Goal: Find specific page/section: Find specific page/section

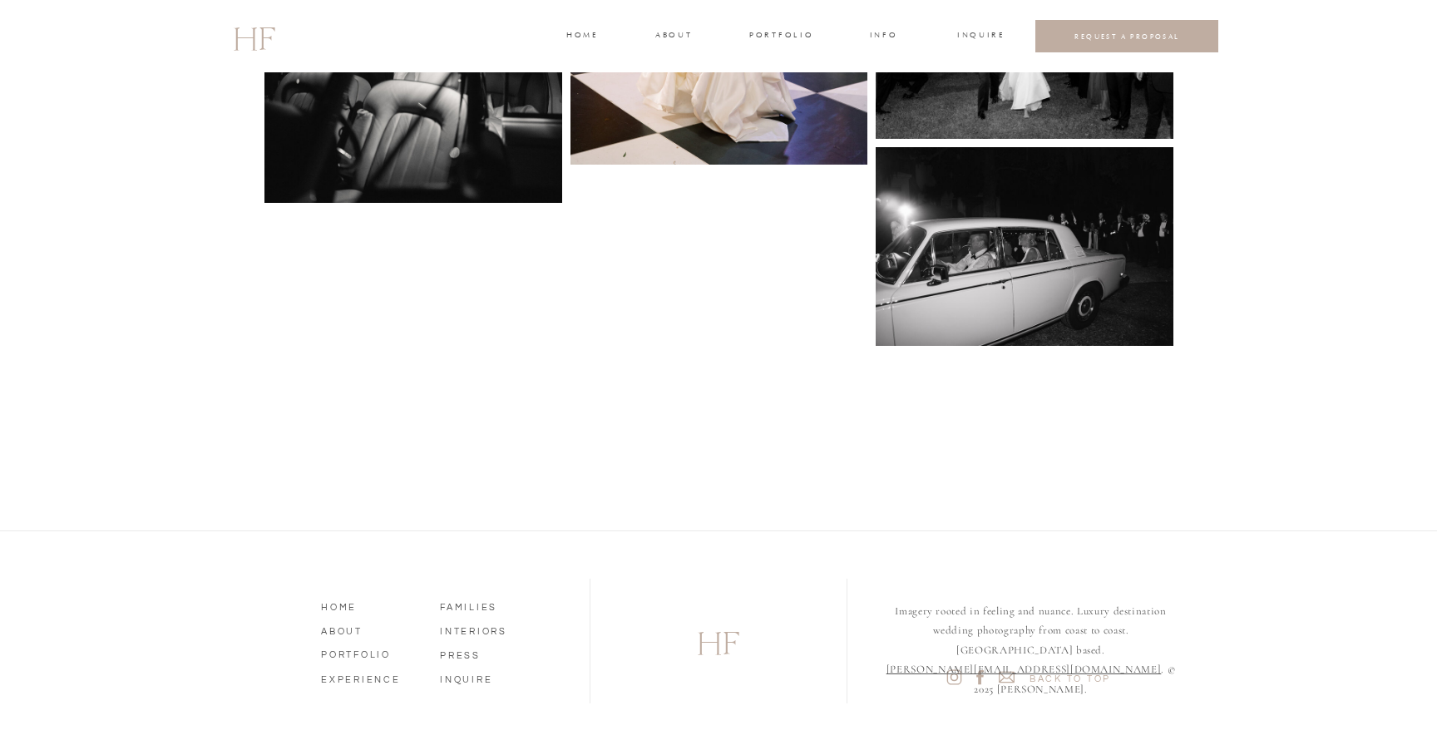
scroll to position [8117, 0]
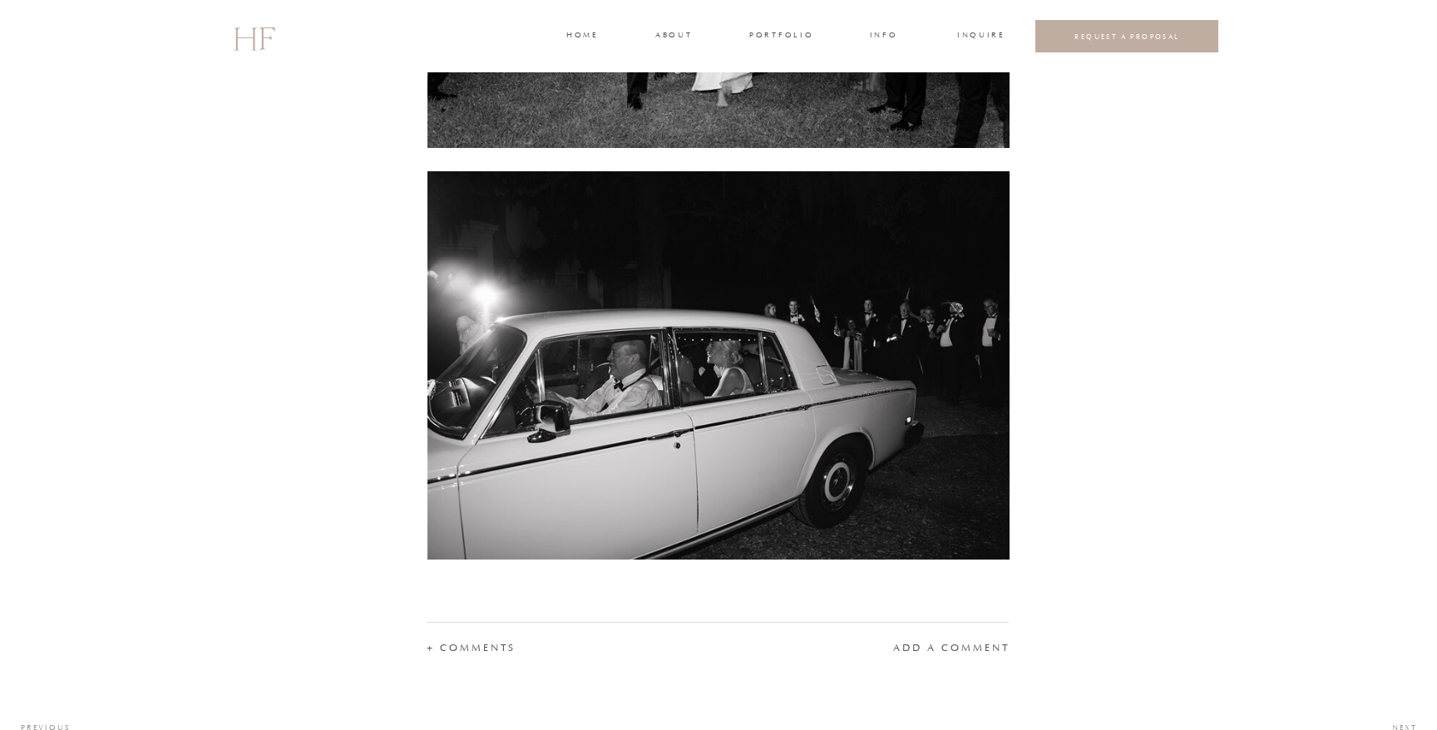
scroll to position [22084, 0]
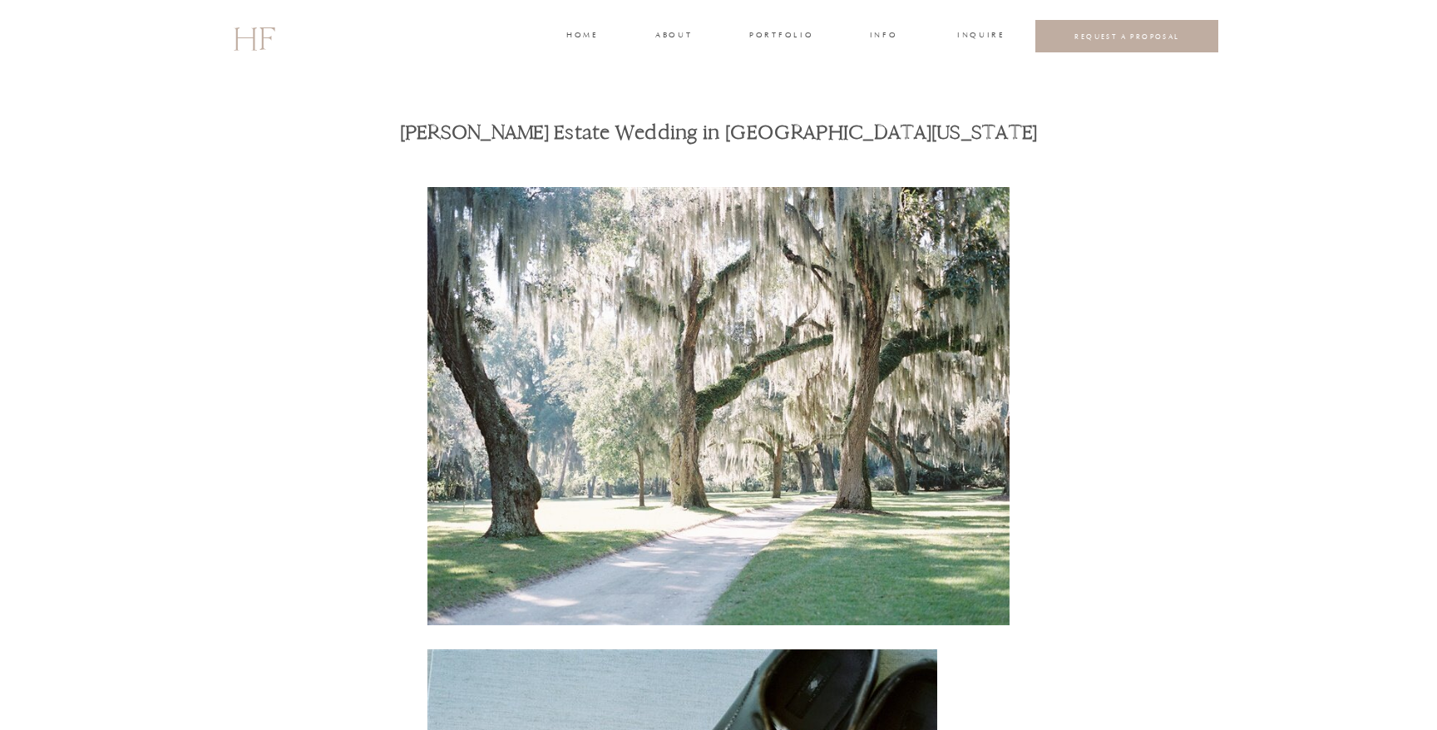
click at [883, 27] on div at bounding box center [718, 36] width 1437 height 72
click at [883, 33] on h3 "INFO" at bounding box center [883, 36] width 31 height 15
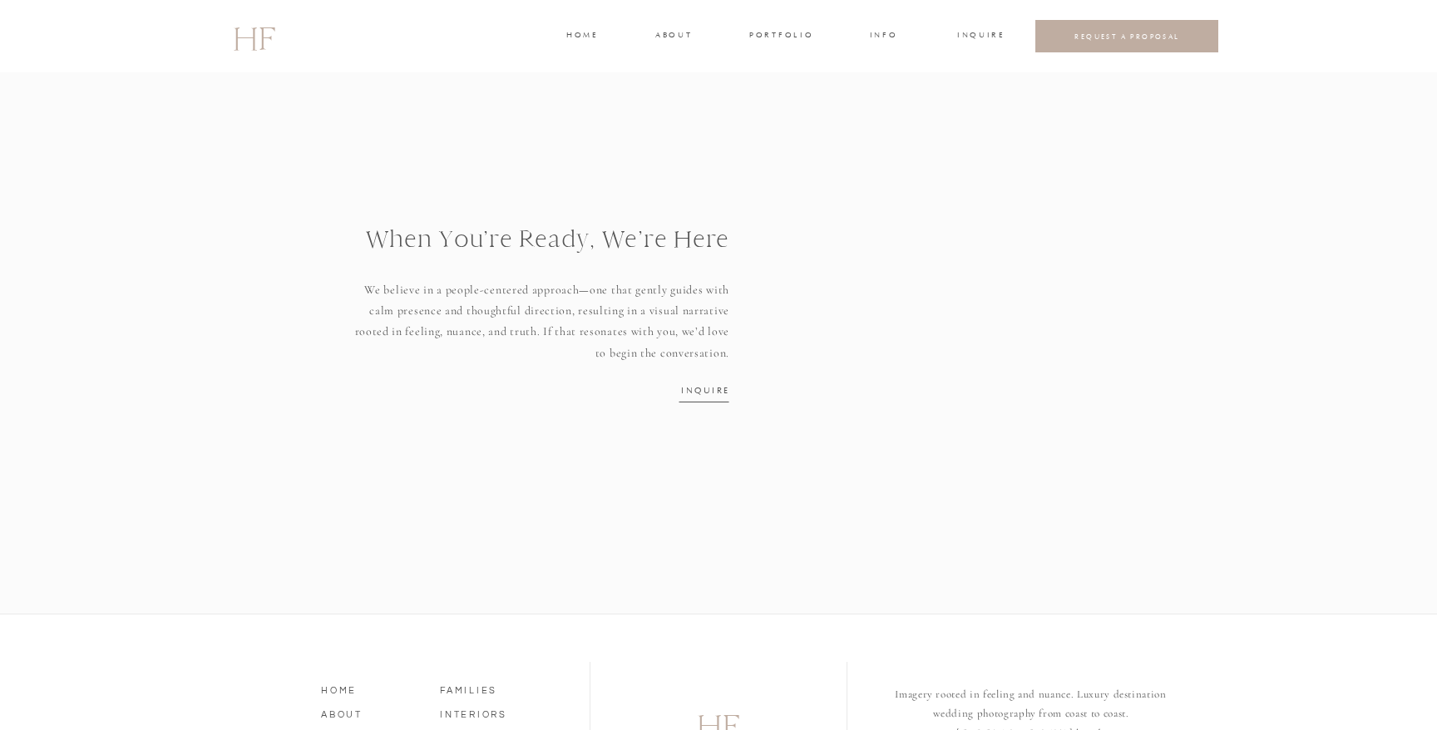
scroll to position [2181, 0]
